Goal: Check status

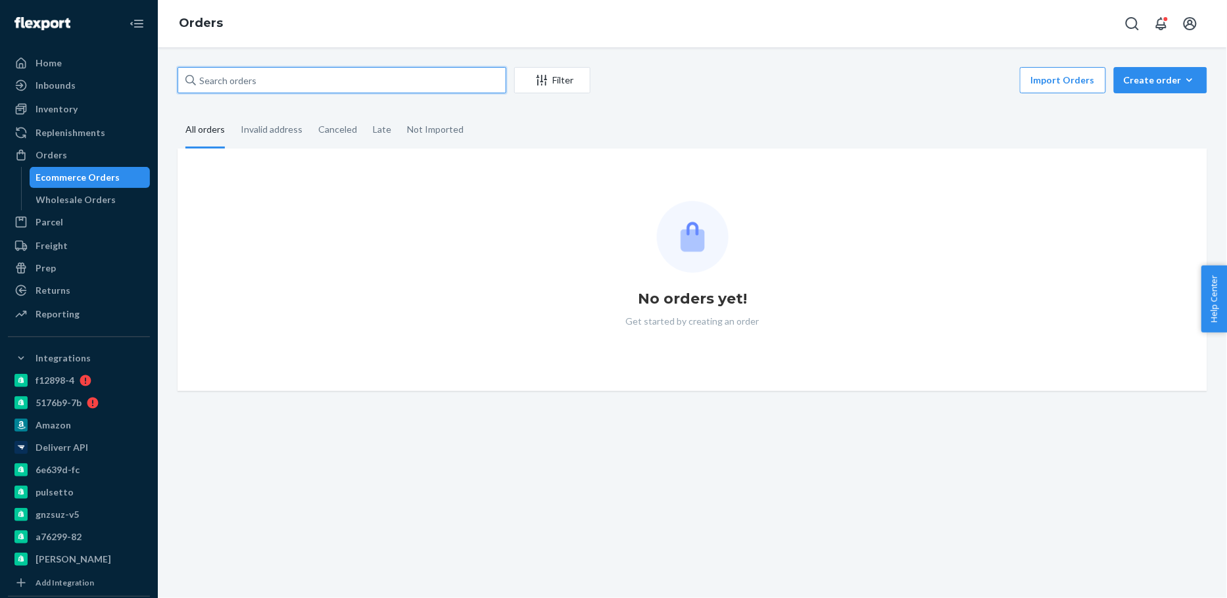
click at [387, 79] on input "text" at bounding box center [342, 80] width 329 height 26
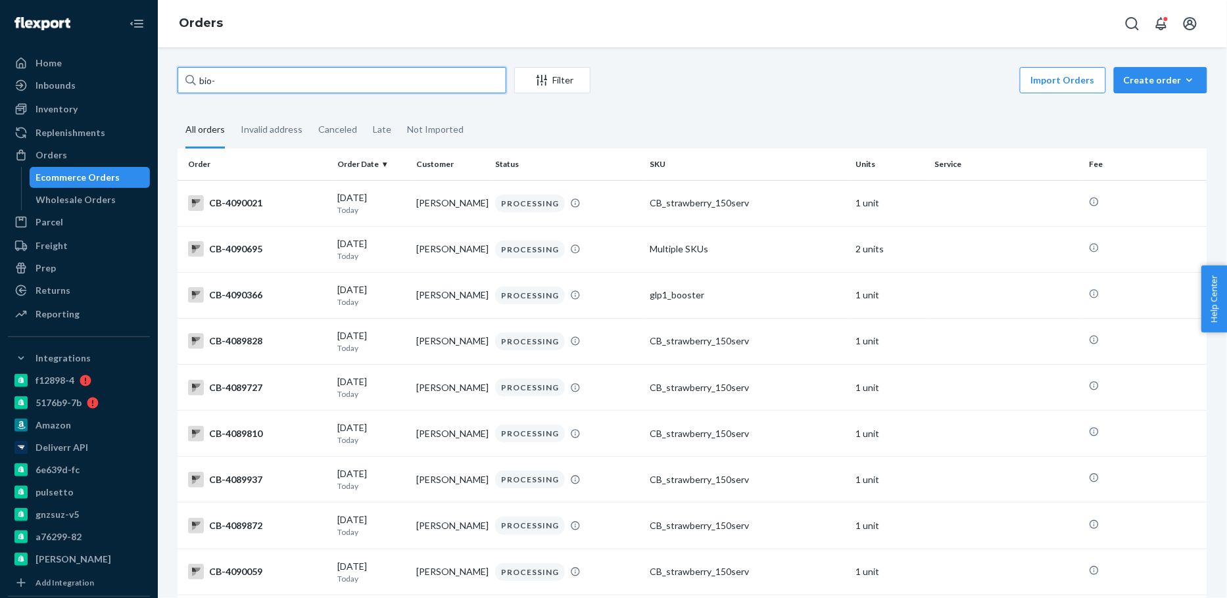
paste input "2492256"
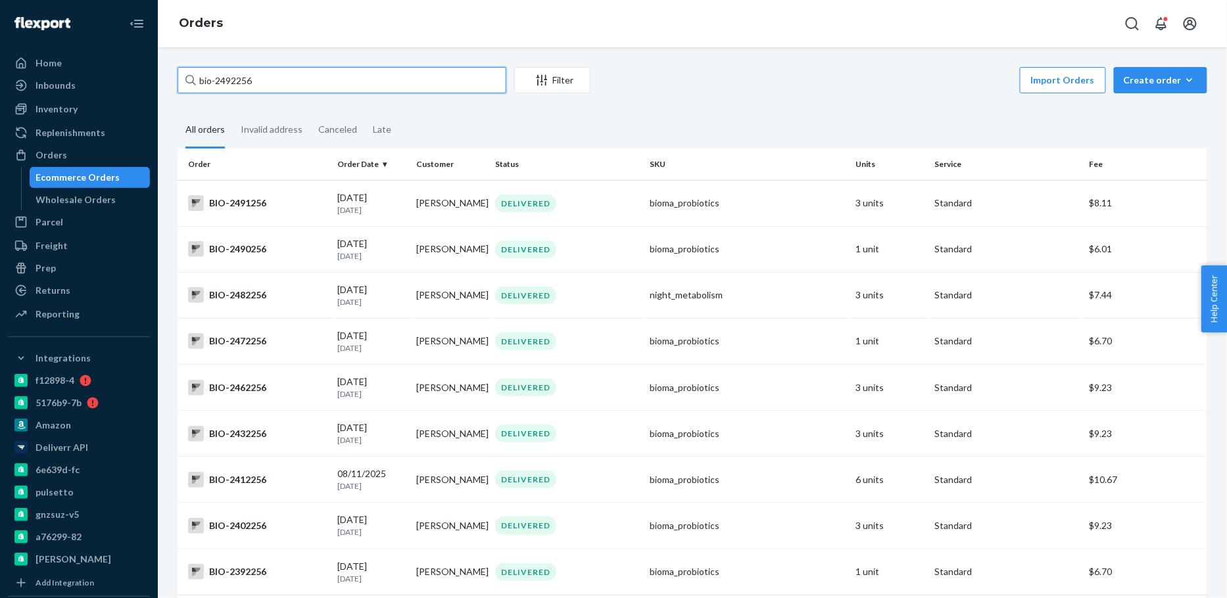
type input "bio-2492256"
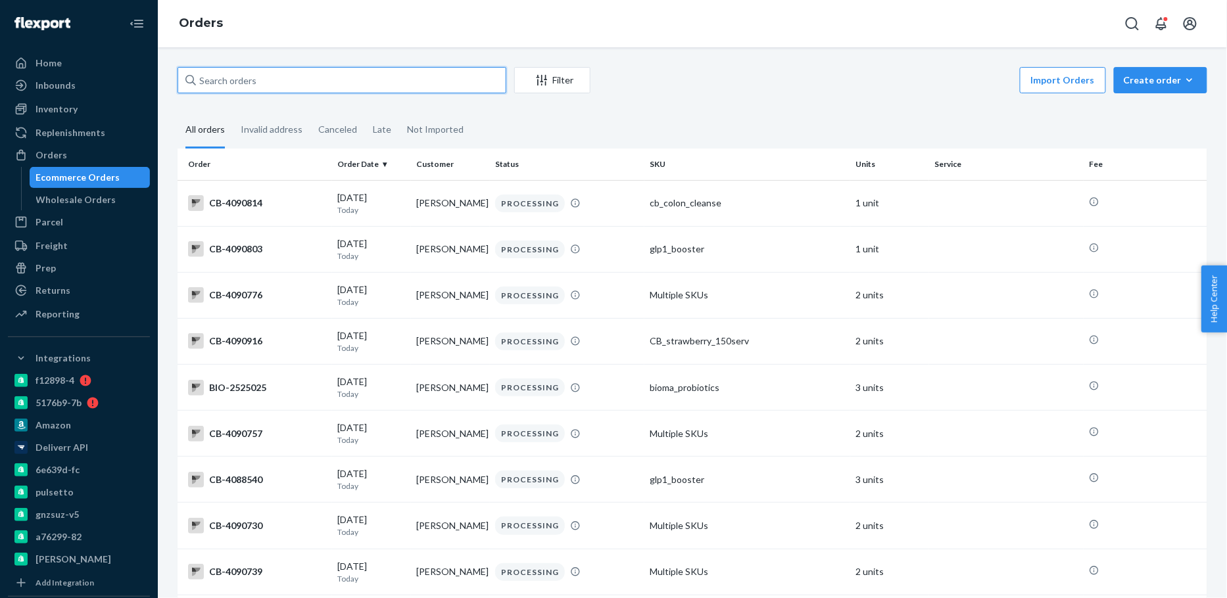
click at [270, 72] on input "text" at bounding box center [342, 80] width 329 height 26
paste input "2492256"
type input "bio-2492256"
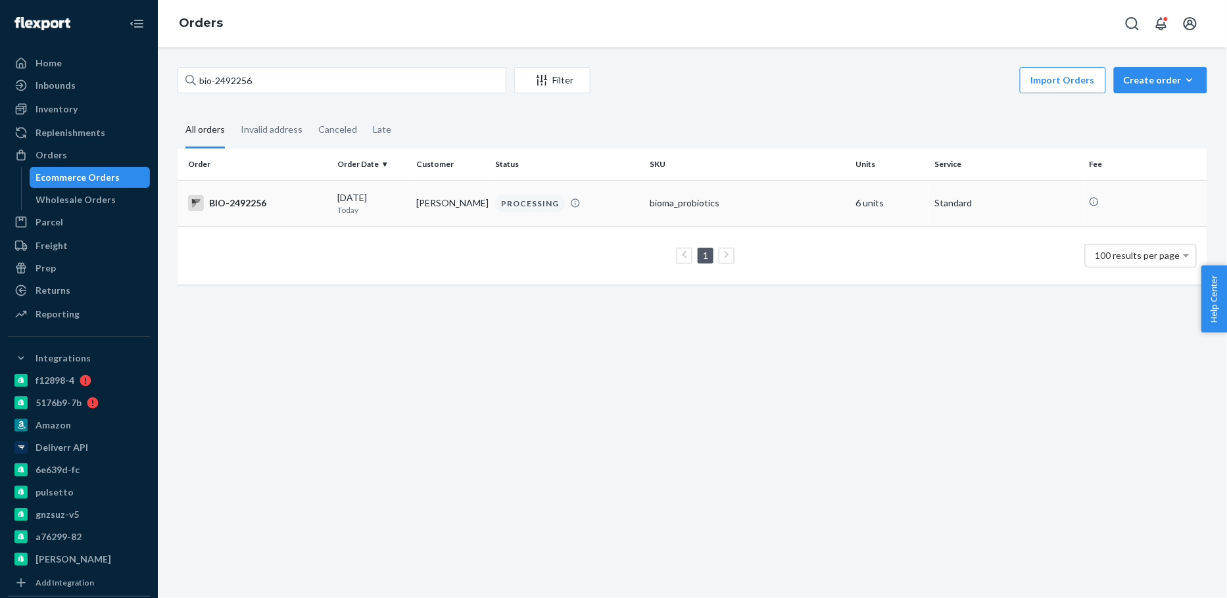
click at [402, 200] on div "[DATE] [DATE]" at bounding box center [371, 203] width 68 height 24
